Goal: Information Seeking & Learning: Learn about a topic

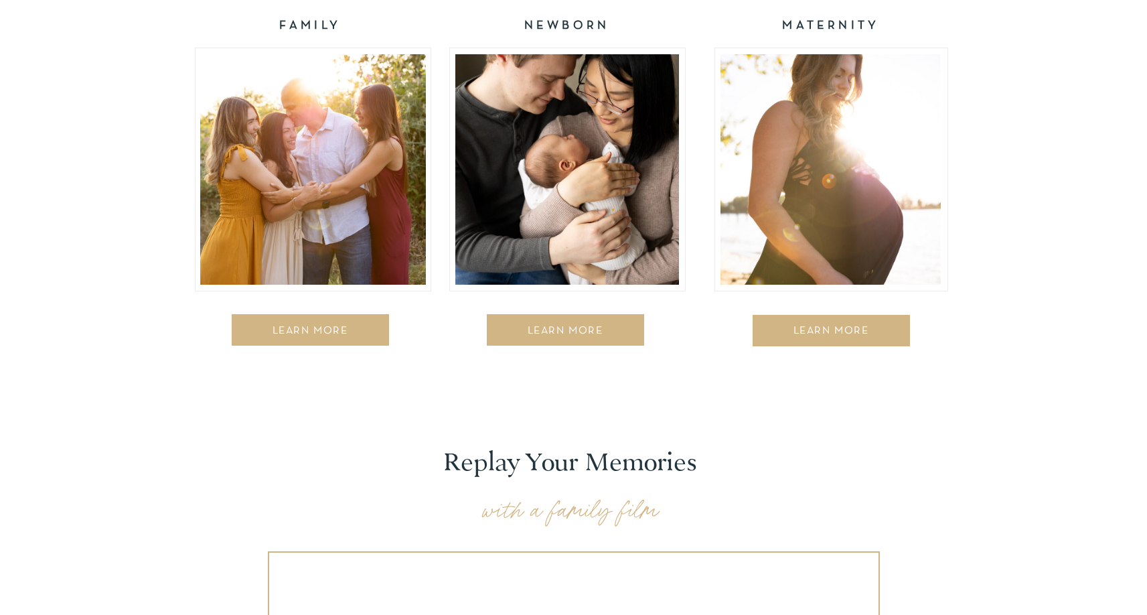
scroll to position [2051, 0]
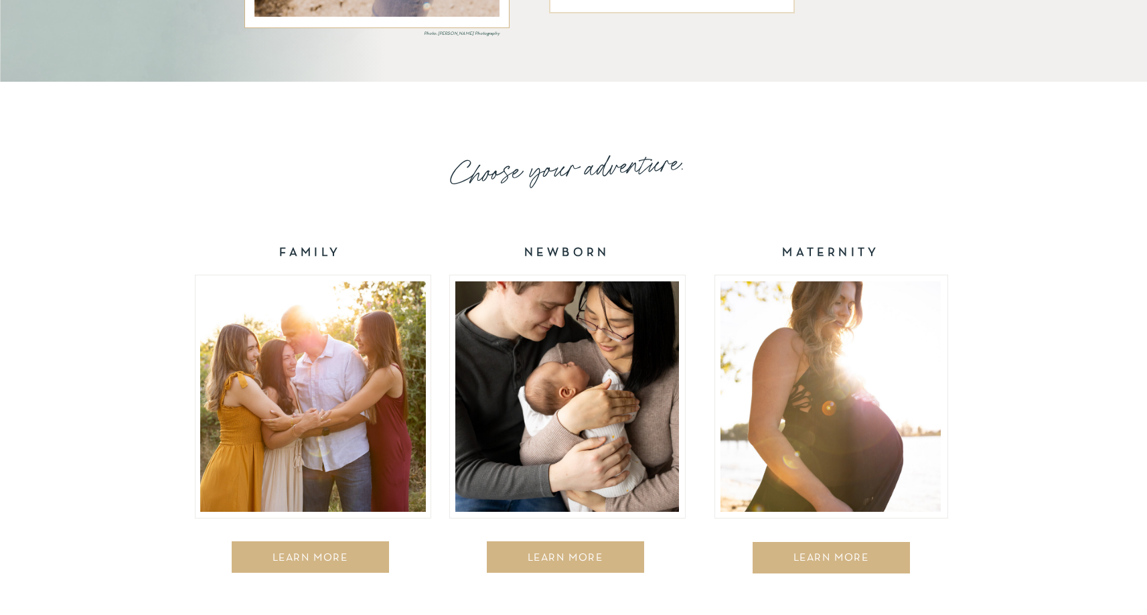
click at [796, 564] on div "LEARN MORE" at bounding box center [831, 558] width 151 height 13
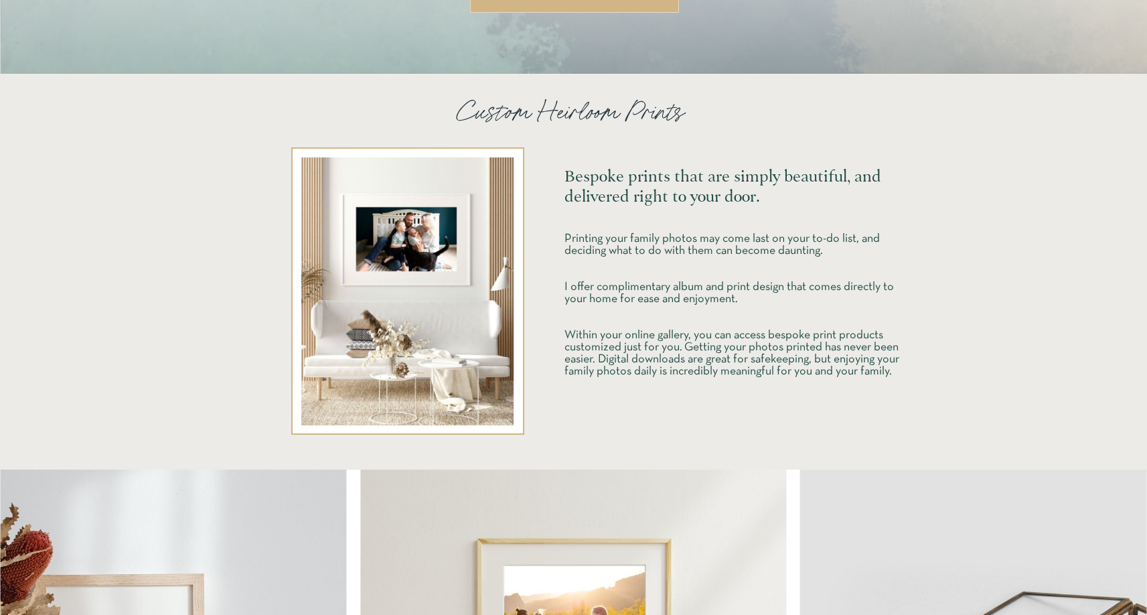
scroll to position [1799, 0]
